Goal: Transaction & Acquisition: Purchase product/service

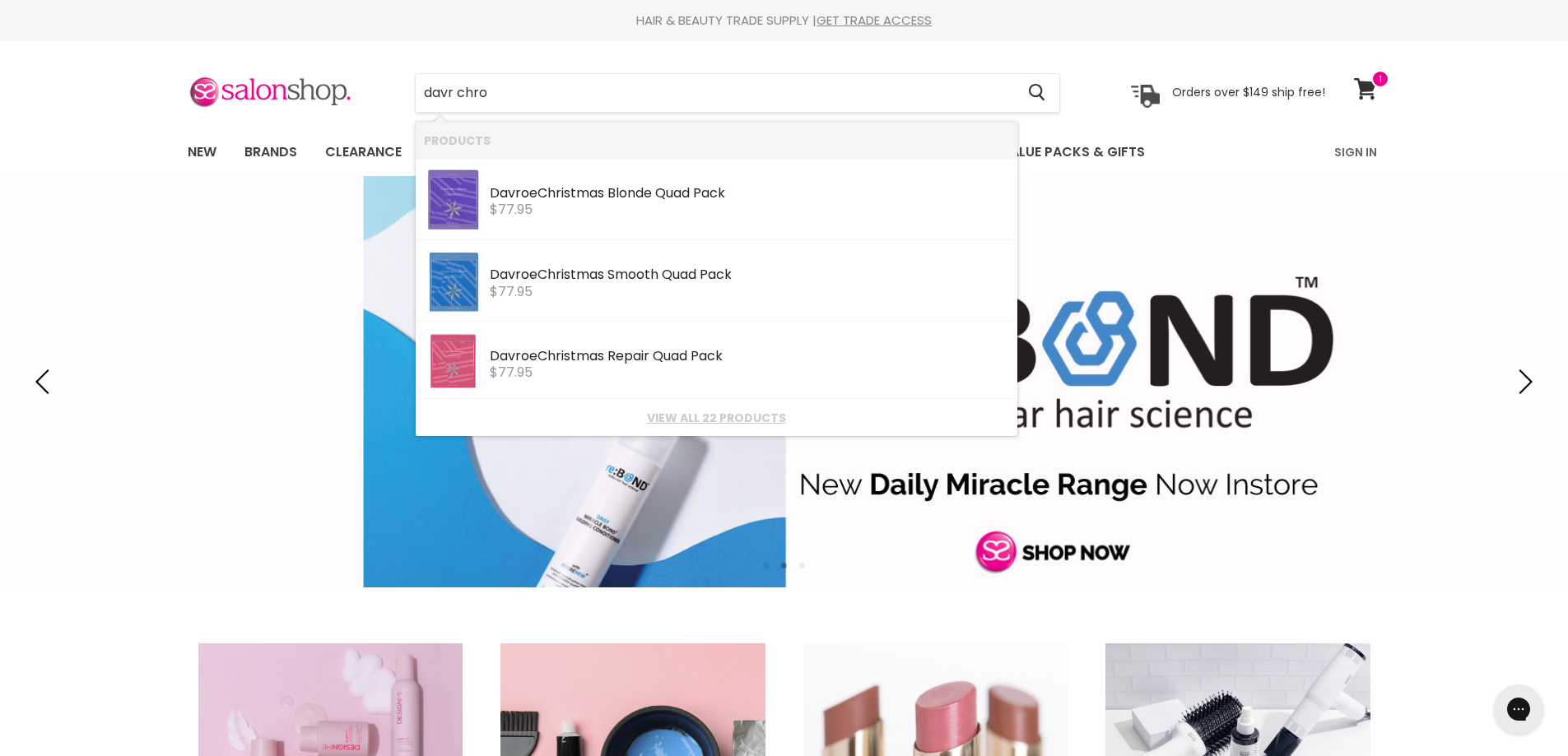
type input "davr chrom"
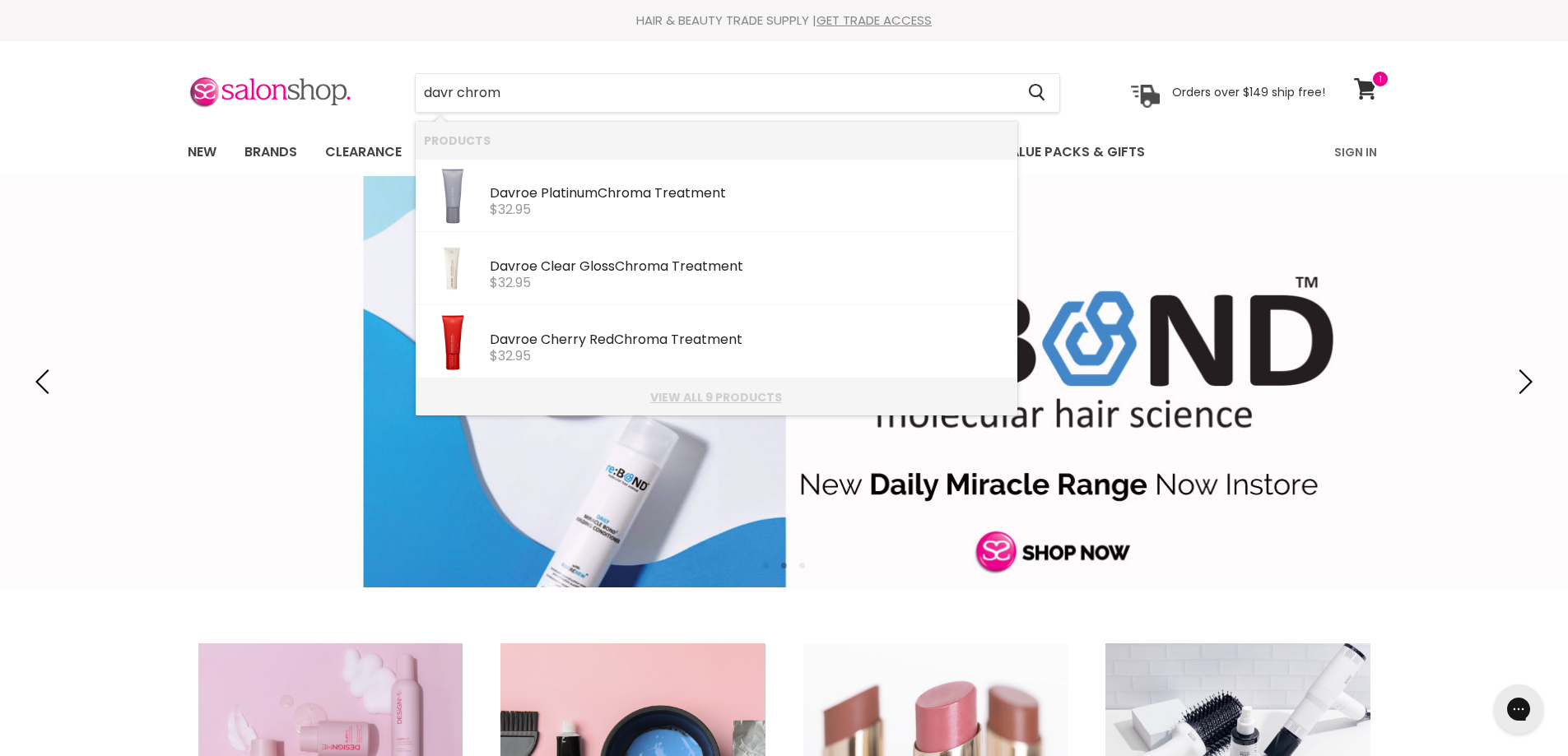
click at [747, 394] on link "View all 9 products" at bounding box center [717, 397] width 585 height 13
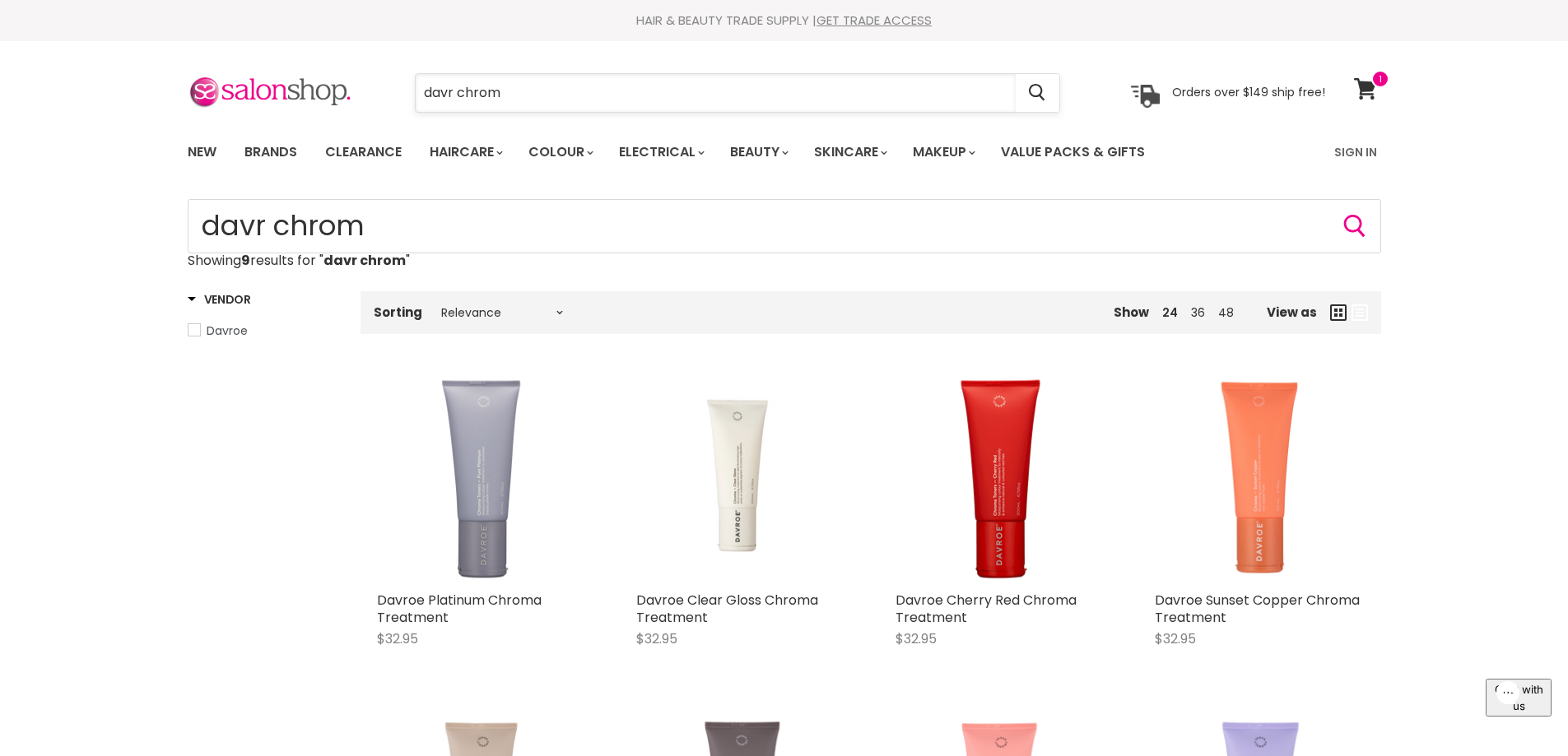
click at [519, 85] on input "davr chrom" at bounding box center [715, 92] width 600 height 38
type input "d"
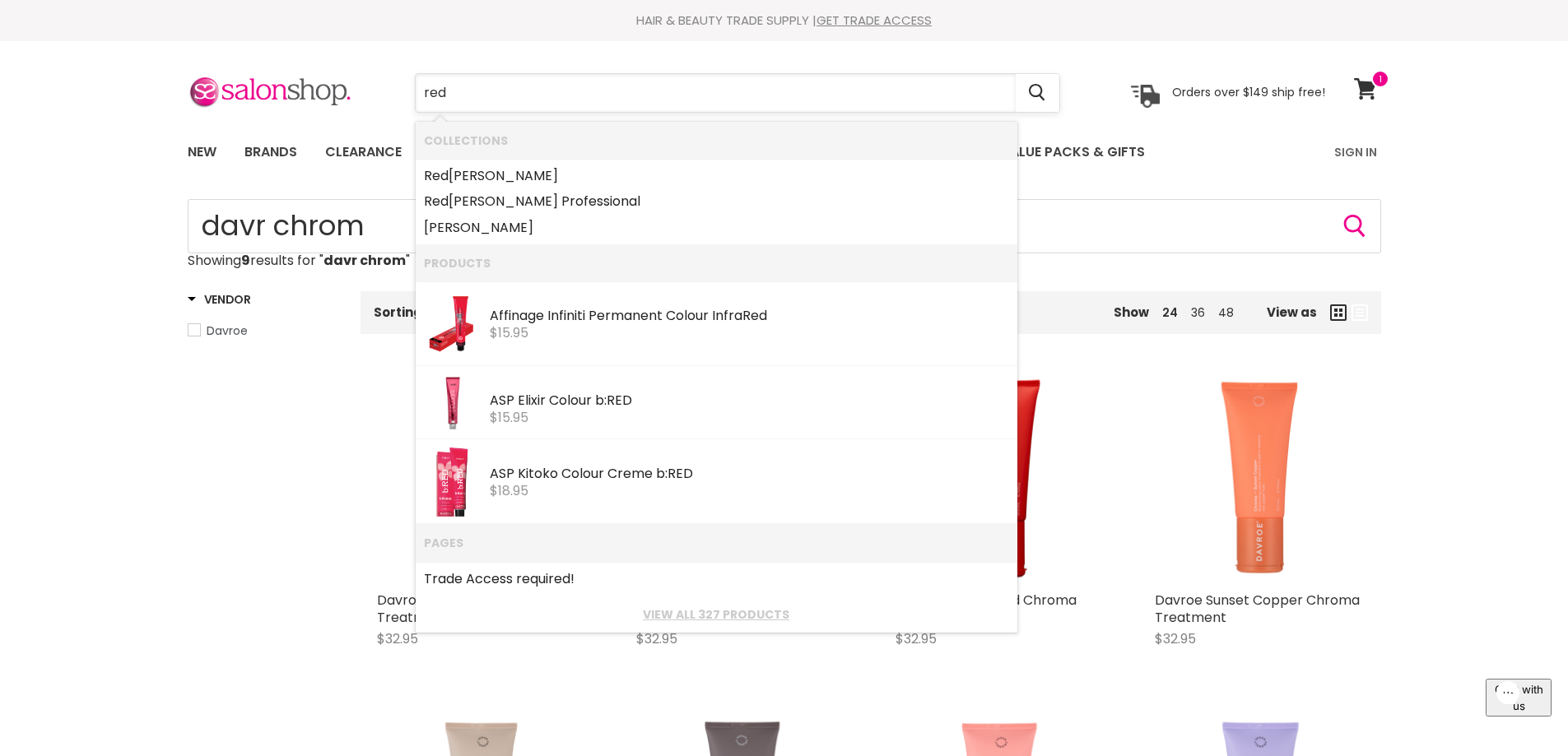
type input "redk"
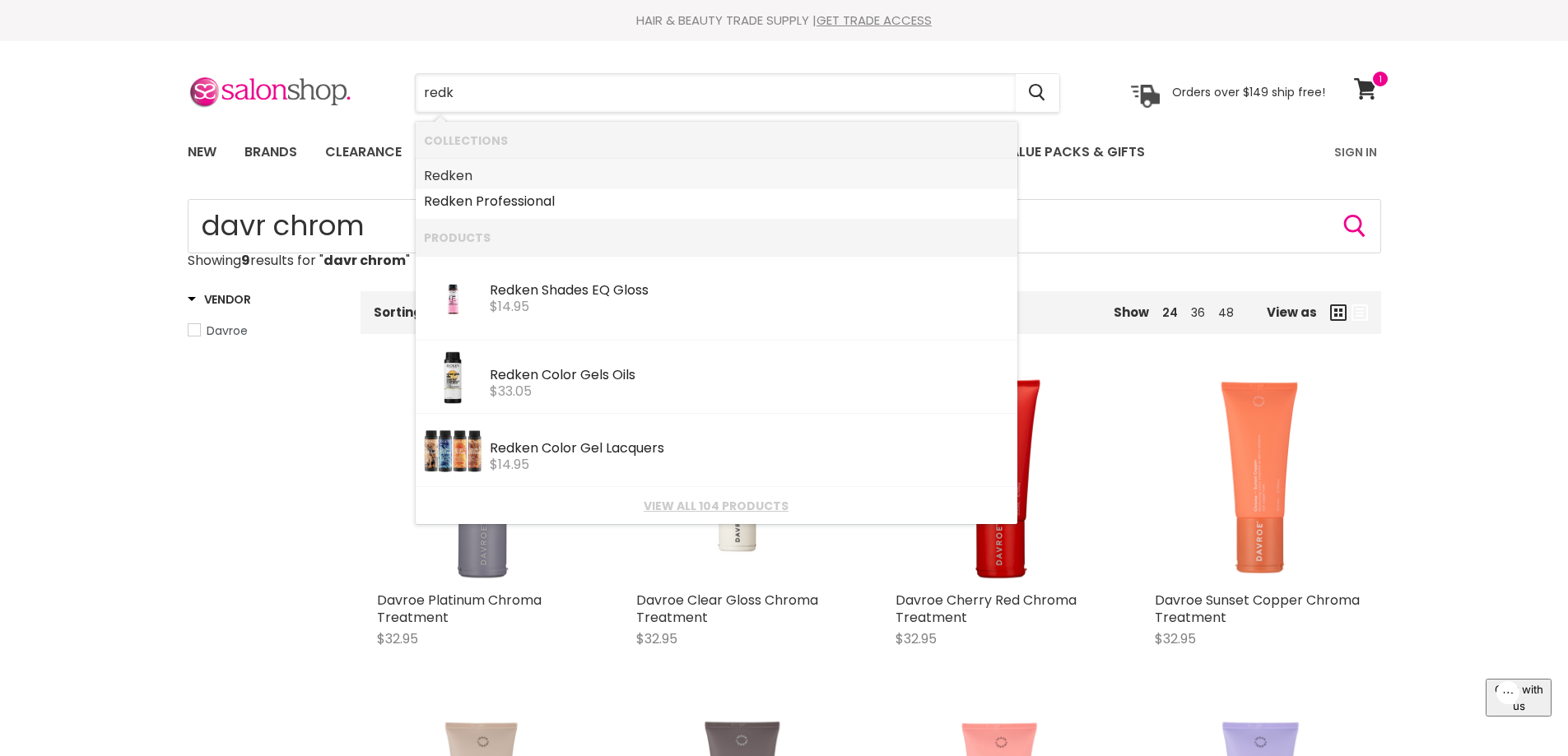
click at [491, 176] on link "Redk en" at bounding box center [717, 176] width 585 height 26
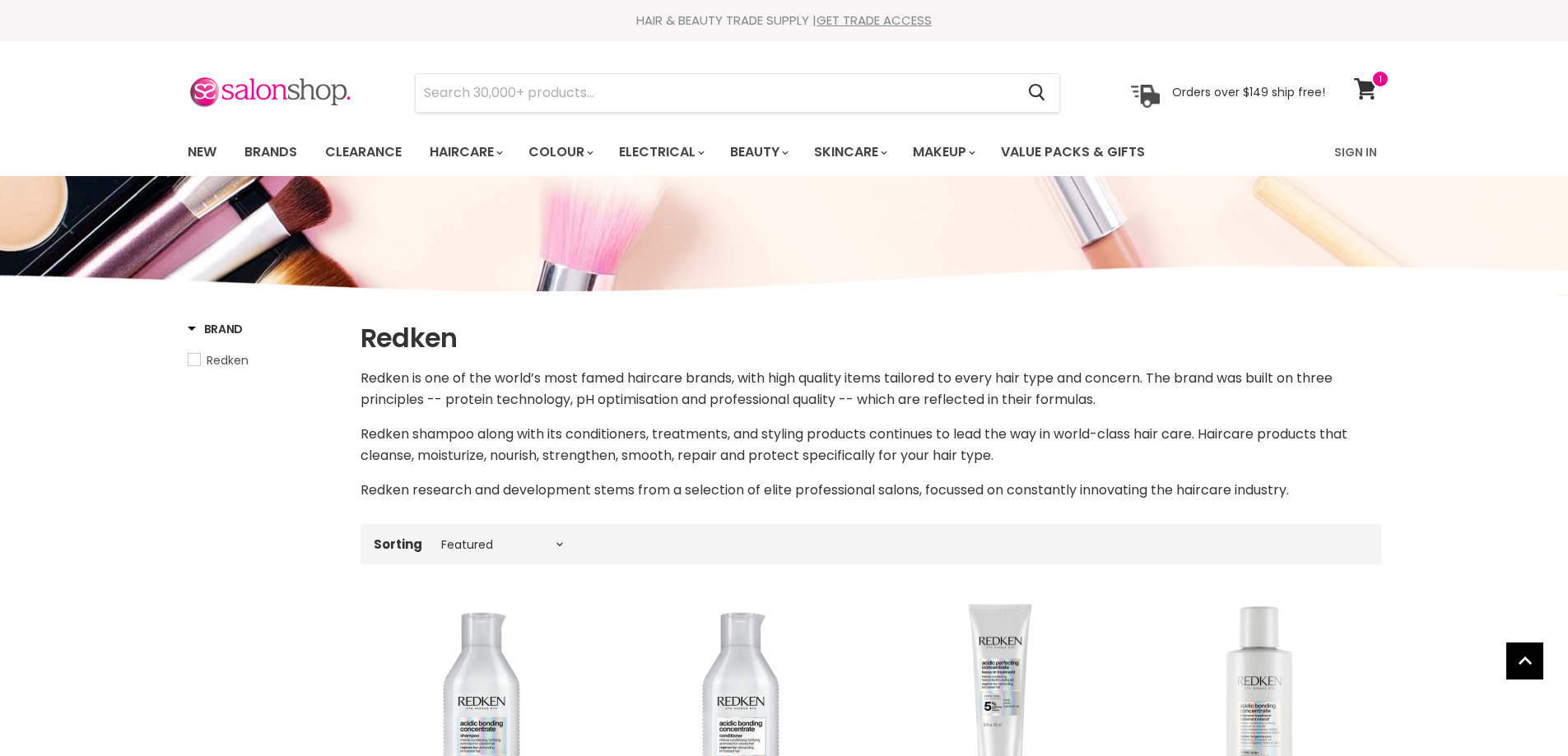
select select "manual"
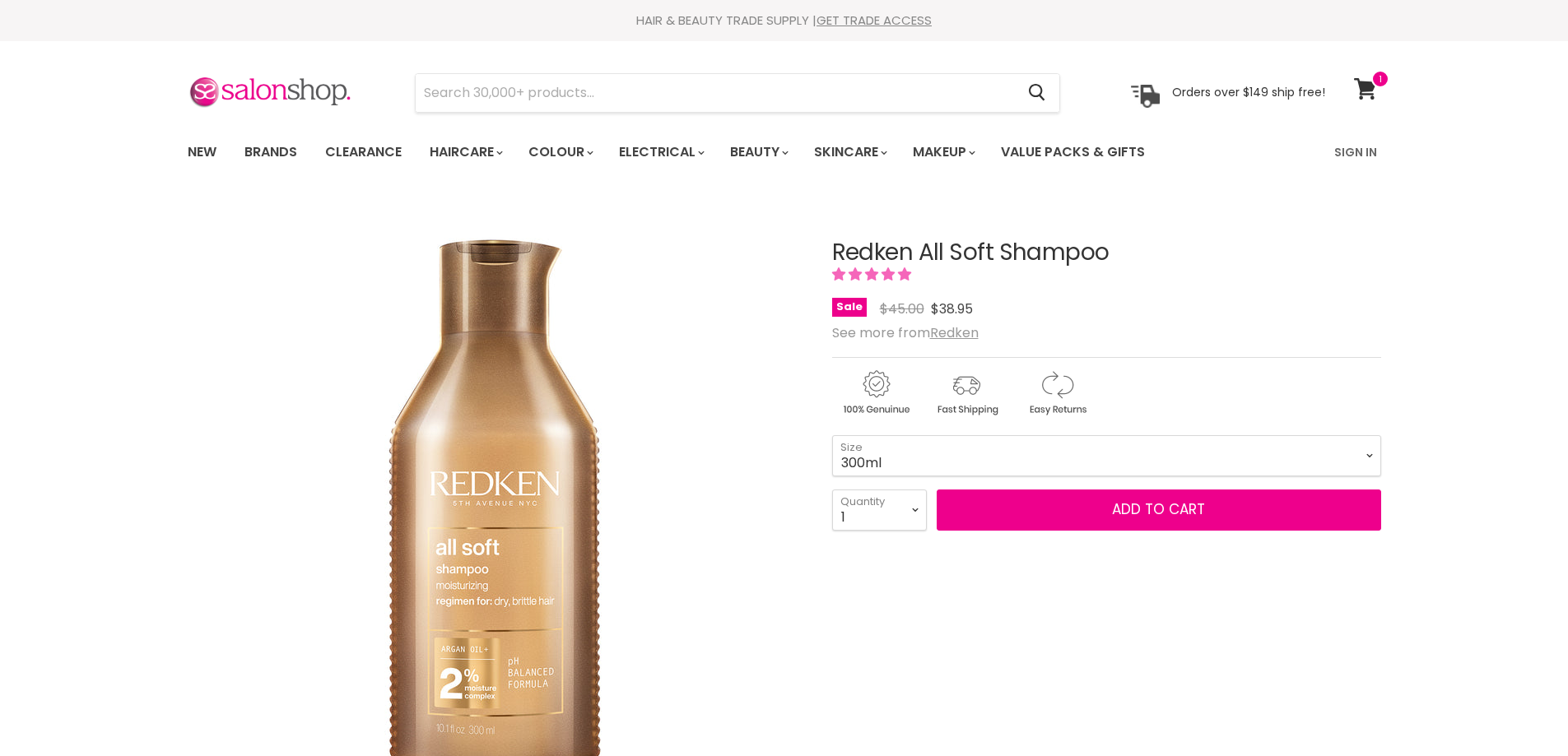
click at [1370, 451] on select "300ml 500ml 1 Litre" at bounding box center [1106, 456] width 549 height 41
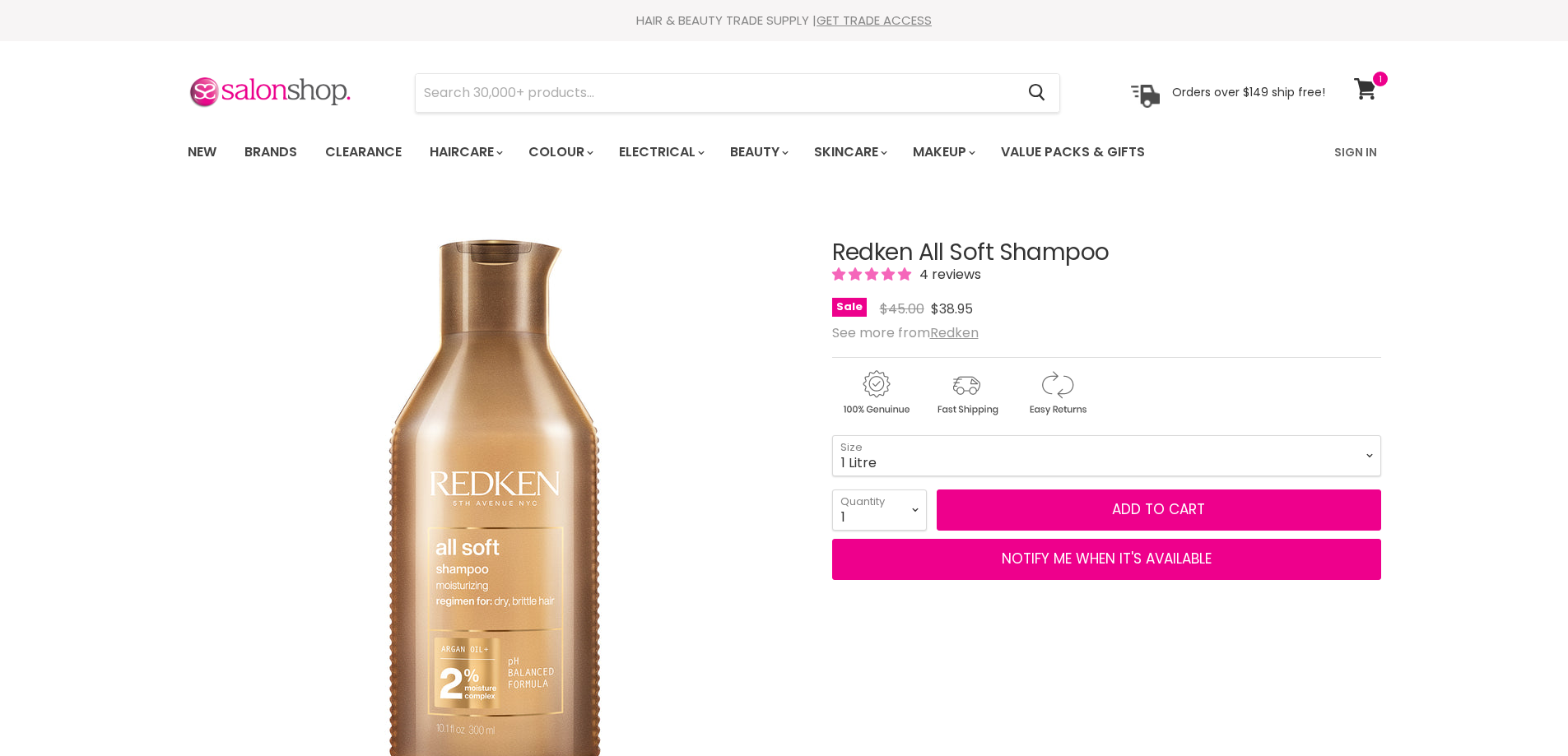
click at [832, 436] on select "300ml 500ml 1 Litre" at bounding box center [1106, 456] width 549 height 41
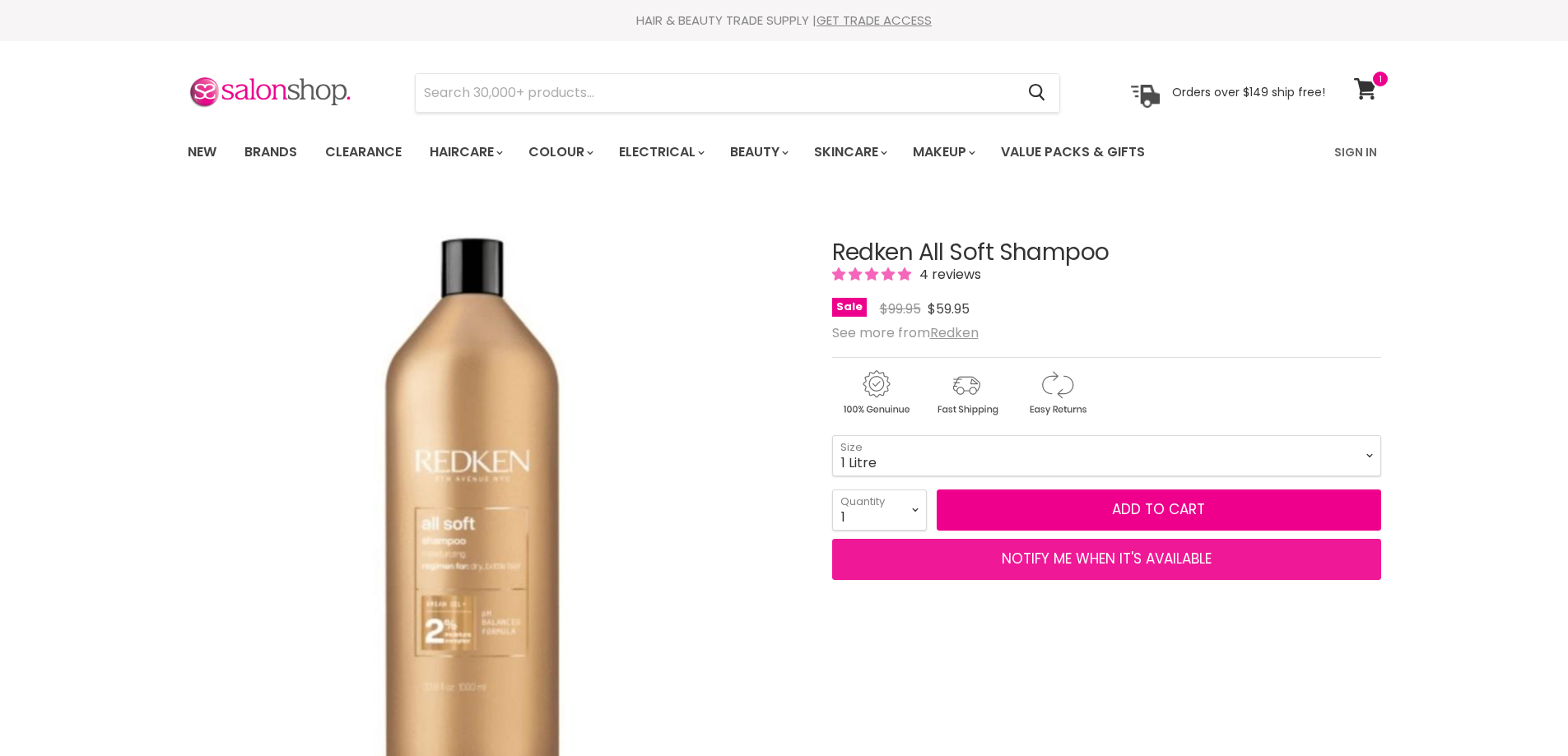
select select "1 Litre"
